Goal: Transaction & Acquisition: Purchase product/service

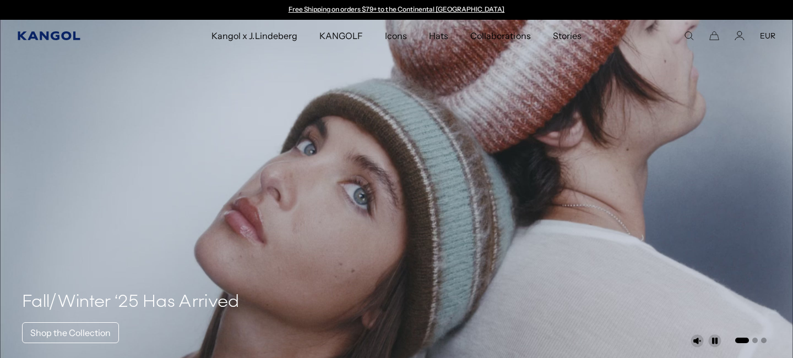
scroll to position [0, 227]
click at [52, 35] on icon "Kangol" at bounding box center [49, 35] width 62 height 9
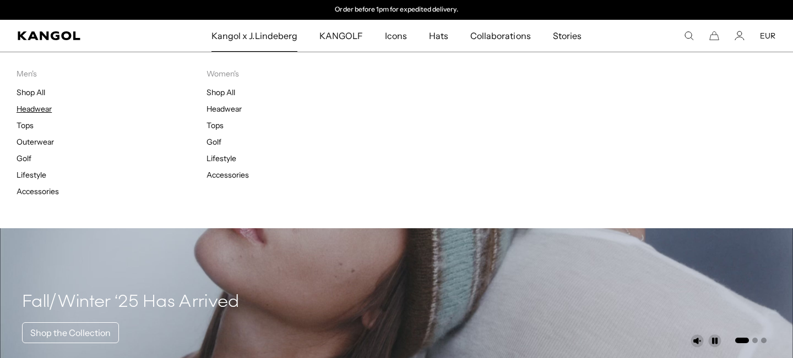
click at [43, 106] on link "Headwear" at bounding box center [34, 109] width 35 height 10
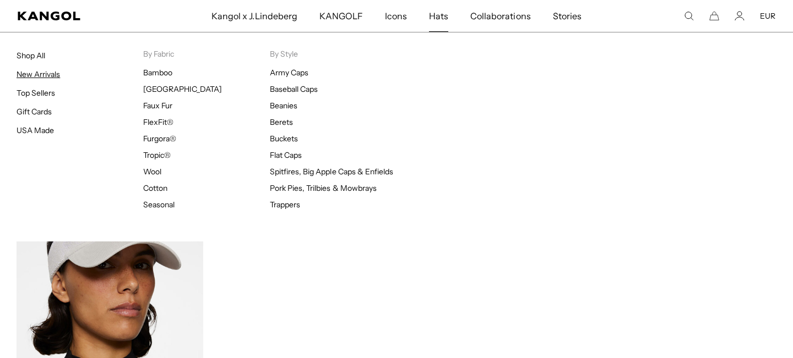
click at [55, 76] on link "New Arrivals" at bounding box center [38, 74] width 43 height 10
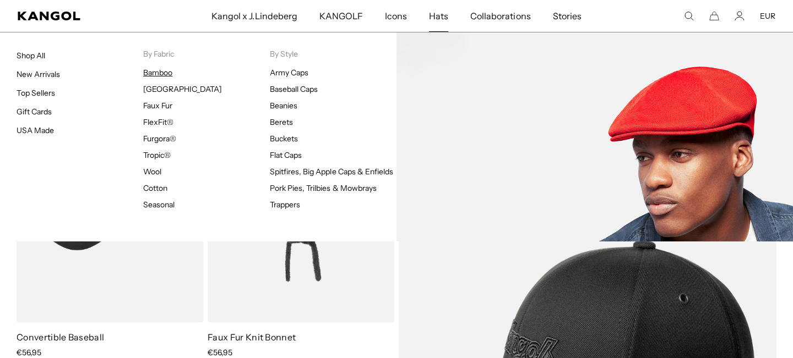
scroll to position [0, 227]
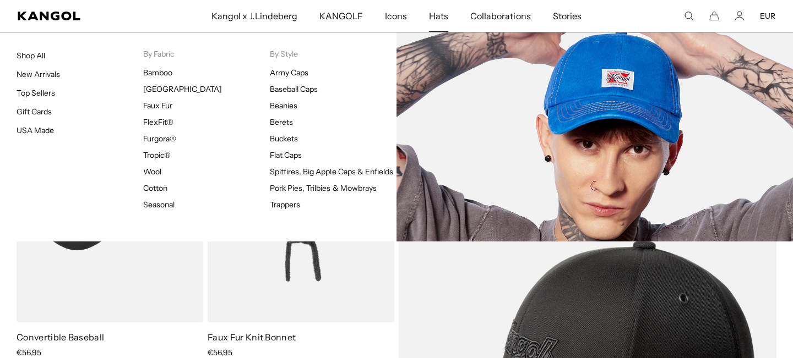
click at [167, 193] on ul "Bamboo Bermuda Faux Fur FlexFit® Furgora® Tropic® Wool Cotton Seasonal" at bounding box center [206, 139] width 127 height 142
click at [161, 189] on link "Cotton" at bounding box center [155, 188] width 24 height 10
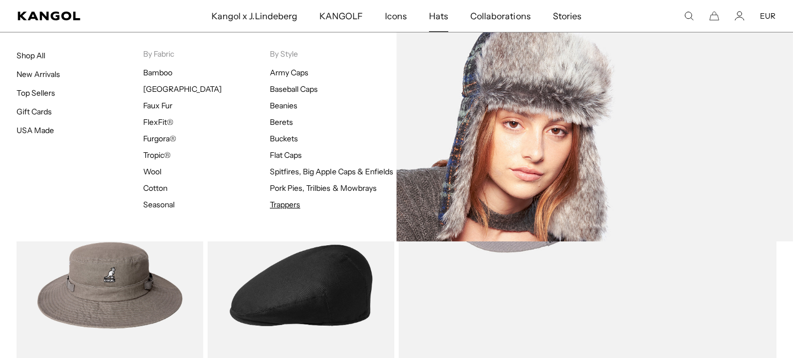
scroll to position [0, 227]
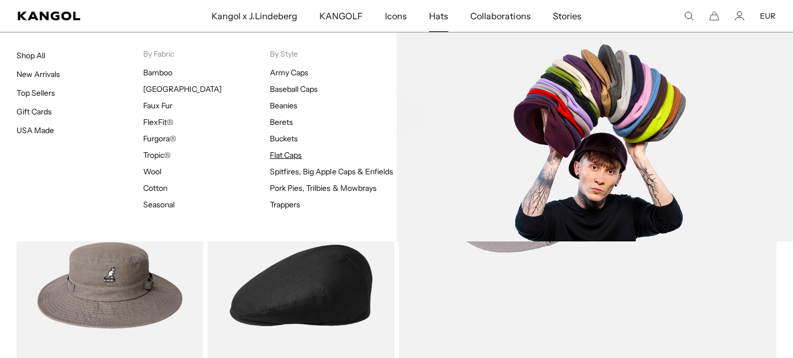
click at [296, 155] on link "Flat Caps" at bounding box center [286, 155] width 32 height 10
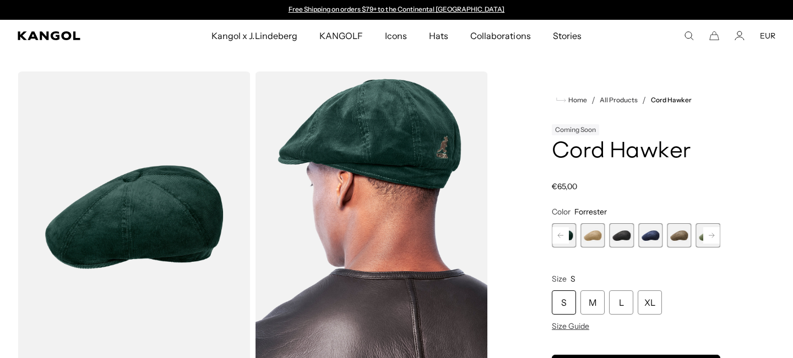
click at [595, 231] on span "4 of 9" at bounding box center [592, 236] width 24 height 24
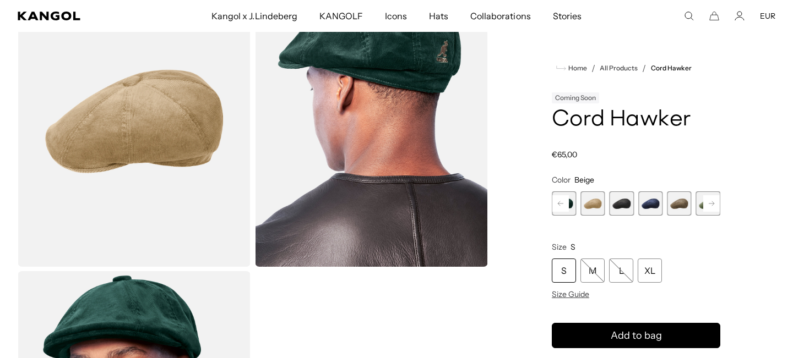
scroll to position [96, 0]
click at [686, 208] on span "7 of 9" at bounding box center [679, 204] width 24 height 24
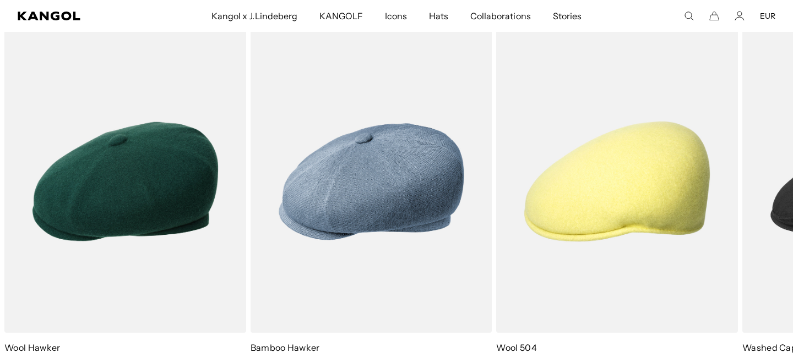
scroll to position [745, 0]
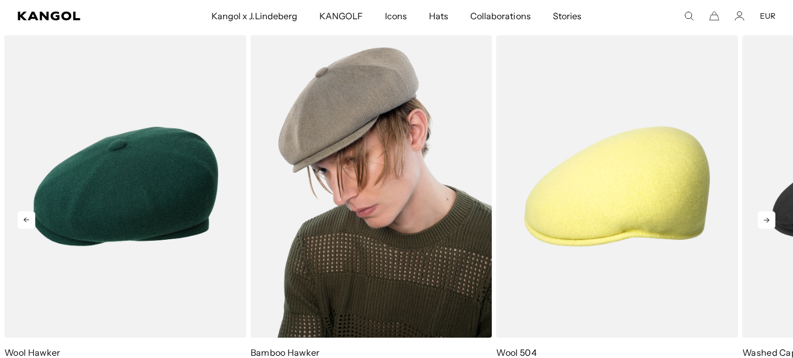
click at [364, 285] on img "2 of 5" at bounding box center [371, 186] width 242 height 303
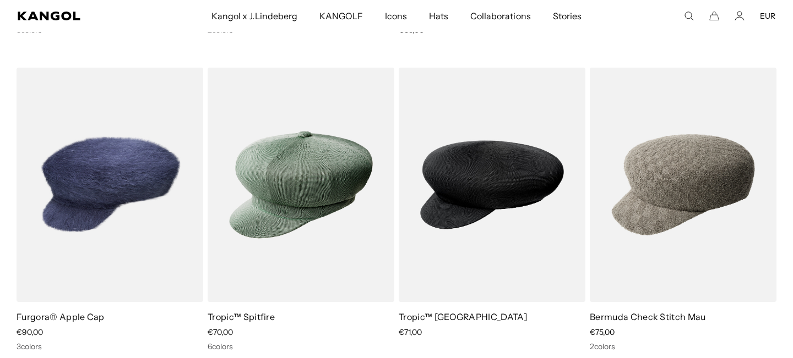
scroll to position [937, 0]
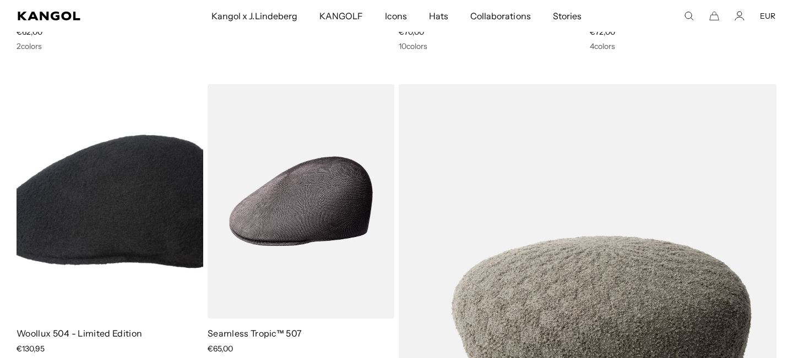
scroll to position [0, 227]
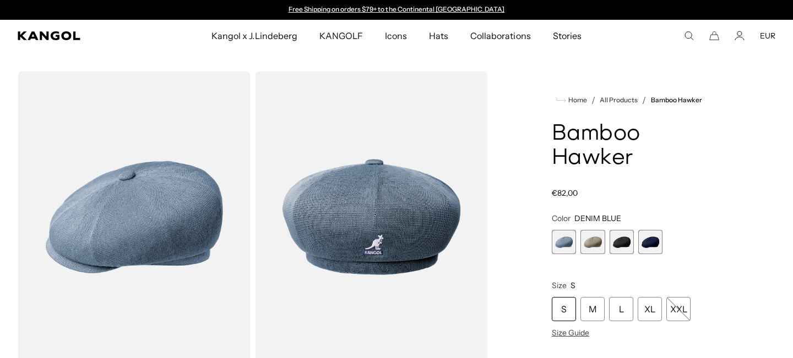
click at [591, 243] on span "2 of 4" at bounding box center [592, 242] width 24 height 24
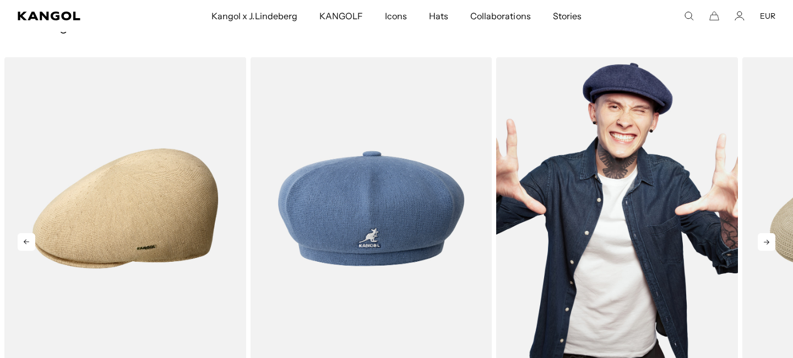
scroll to position [743, 0]
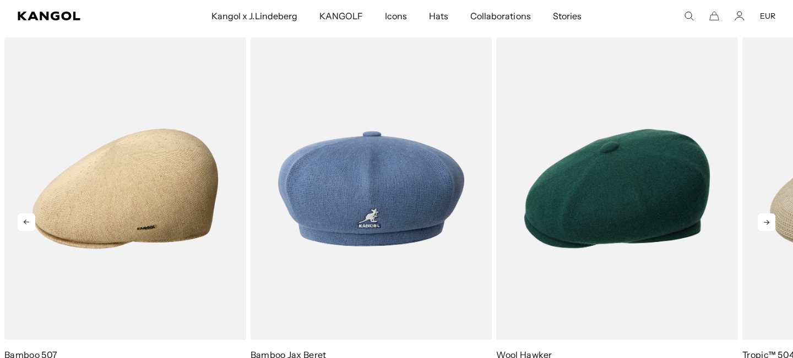
click at [762, 218] on icon at bounding box center [767, 223] width 18 height 18
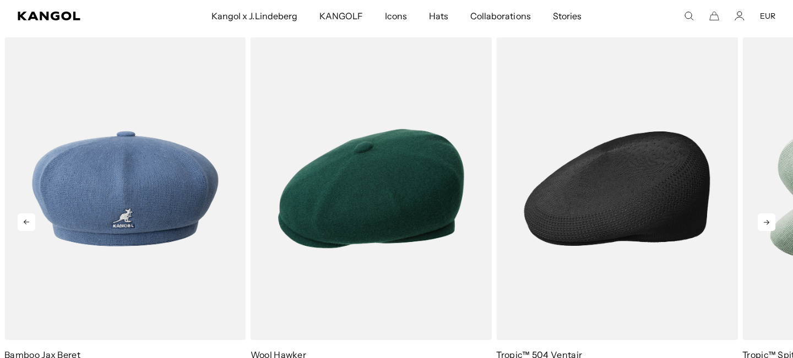
click at [644, 226] on img "4 of 5" at bounding box center [617, 188] width 242 height 303
